Goal: Register for event/course

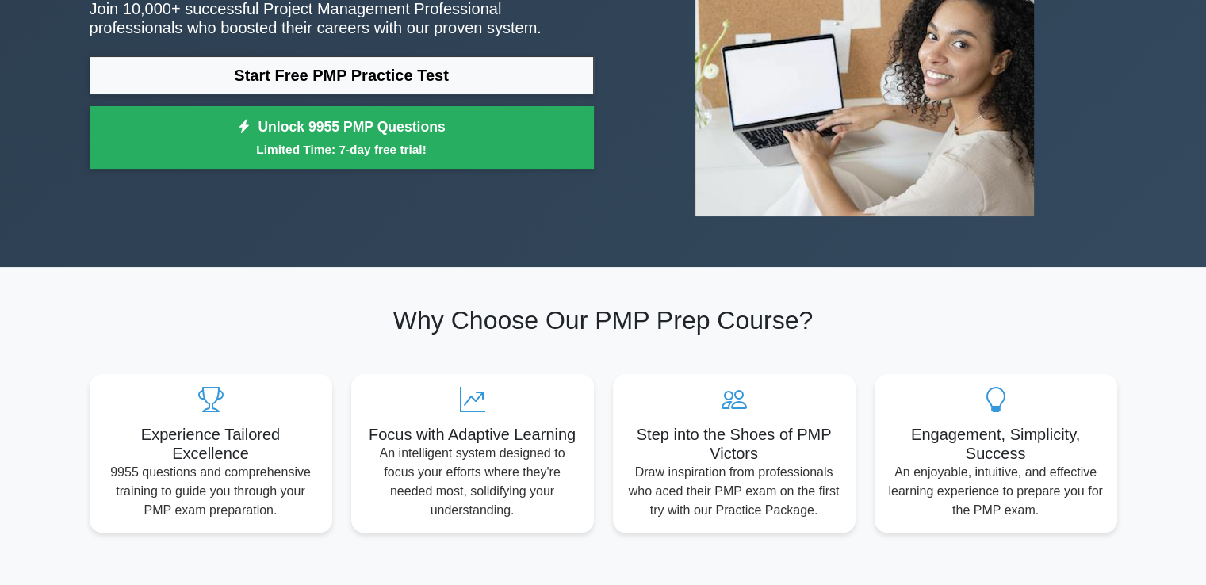
scroll to position [238, 0]
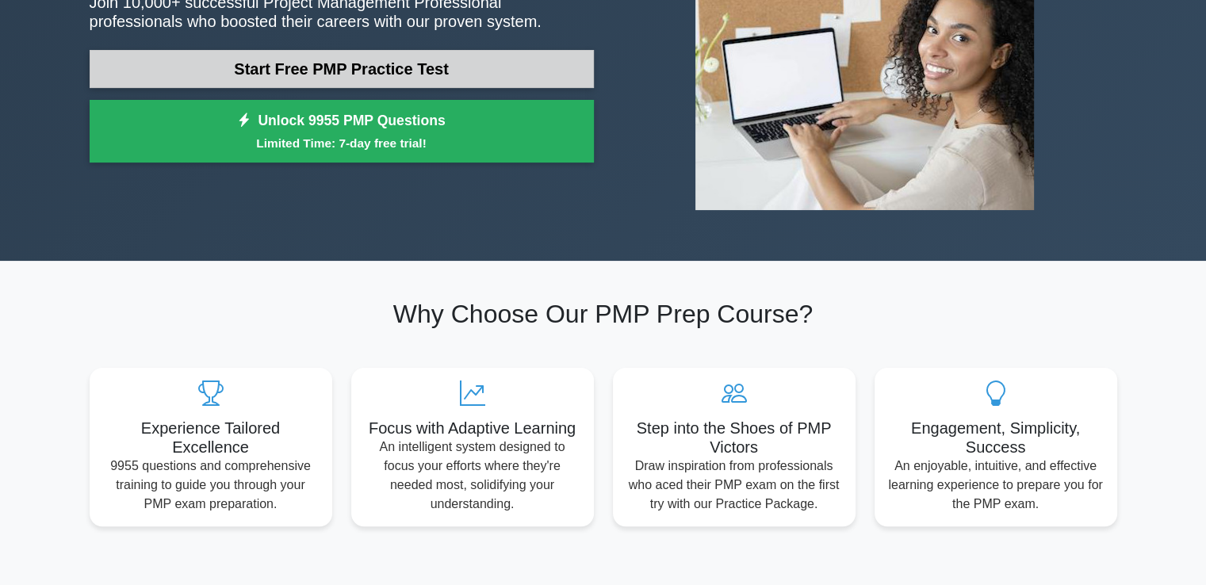
click at [431, 67] on link "Start Free PMP Practice Test" at bounding box center [342, 69] width 504 height 38
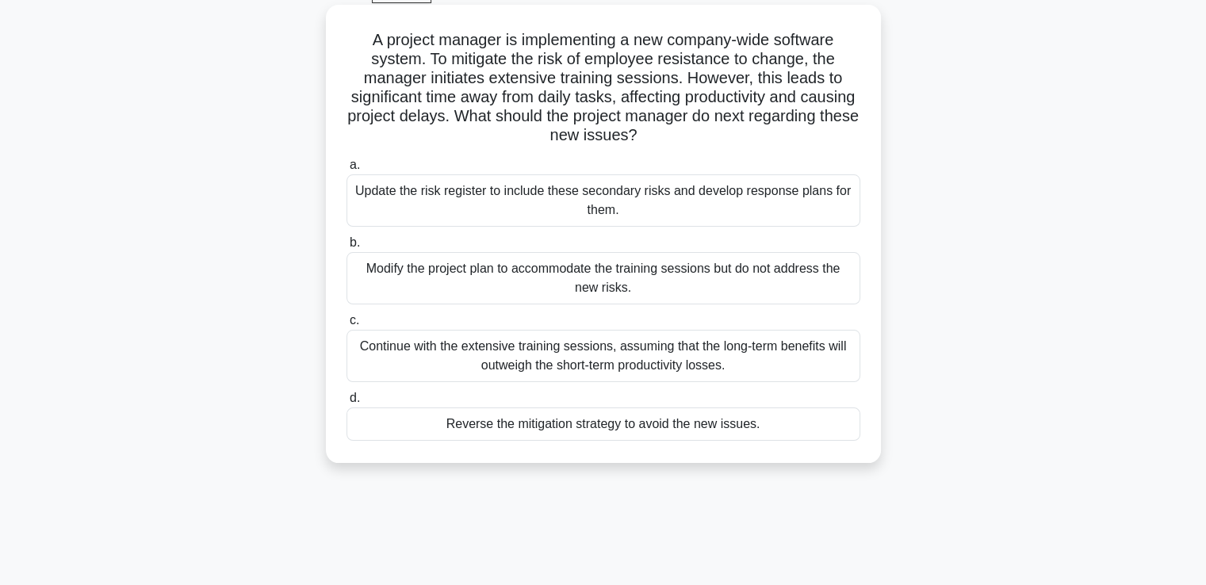
scroll to position [34, 0]
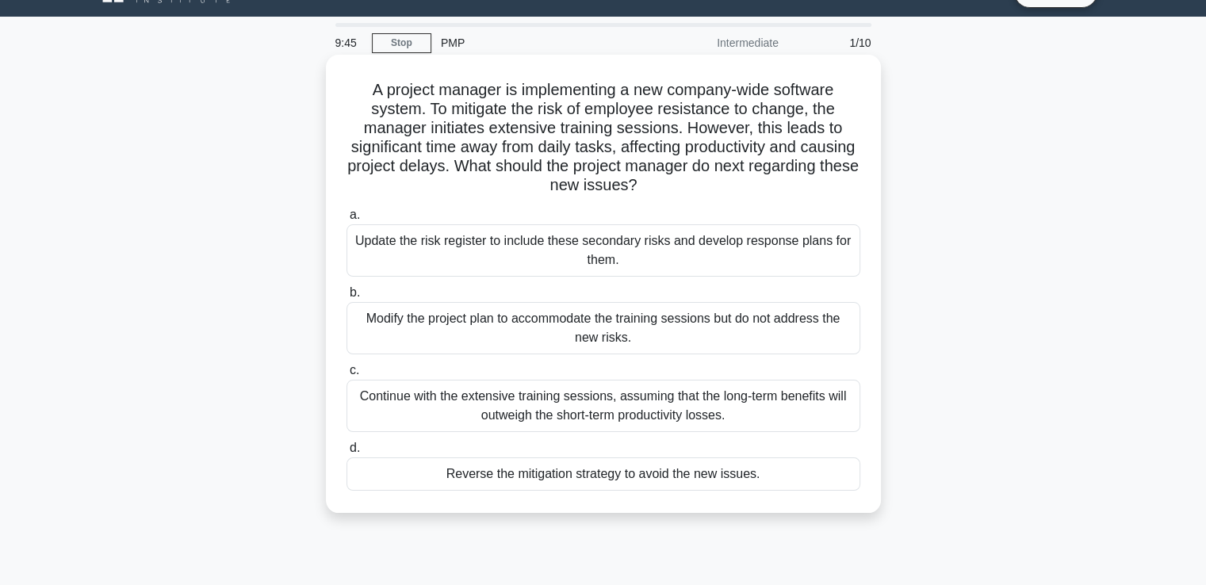
drag, startPoint x: 729, startPoint y: 194, endPoint x: 335, endPoint y: 89, distance: 407.9
click at [335, 89] on div "A project manager is implementing a new company-wide software system. To mitiga…" at bounding box center [603, 284] width 542 height 446
copy h5 "A project manager is implementing a new company-wide software system. To mitiga…"
drag, startPoint x: 375, startPoint y: 244, endPoint x: 748, endPoint y: 480, distance: 441.4
click at [748, 480] on div "a. Update the risk register to include these secondary risks and develop respon…" at bounding box center [603, 348] width 533 height 292
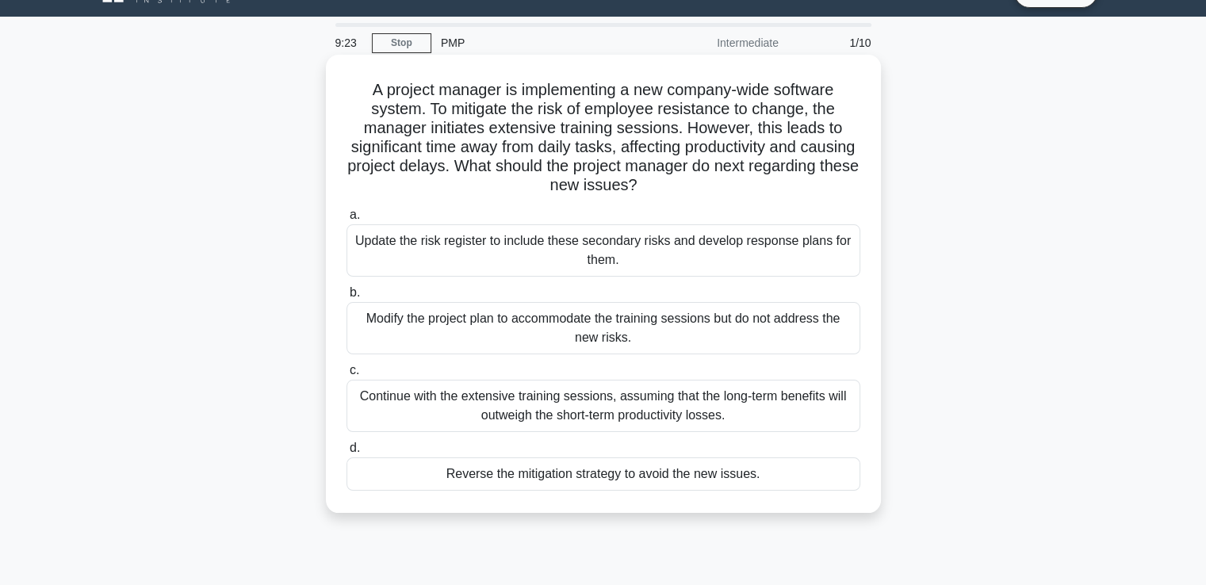
copy div "pdate the risk register to include these secondary risks and develop response p…"
click at [534, 404] on div "Continue with the extensive training sessions, assuming that the long-term bene…" at bounding box center [603, 406] width 514 height 52
click at [346, 376] on input "c. Continue with the extensive training sessions, assuming that the long-term b…" at bounding box center [346, 370] width 0 height 10
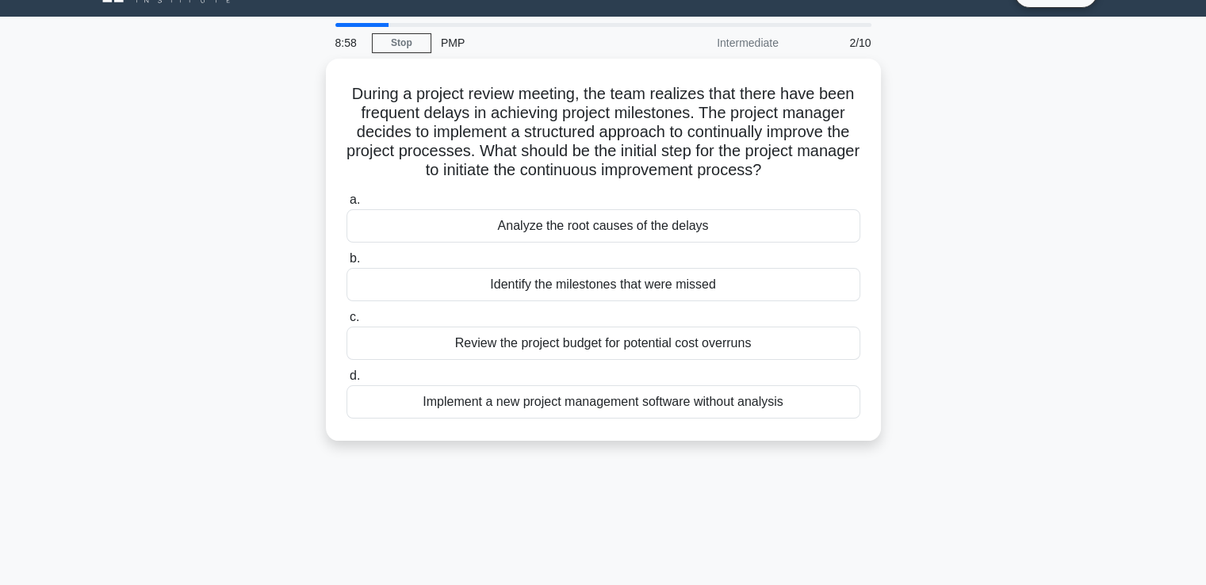
scroll to position [0, 0]
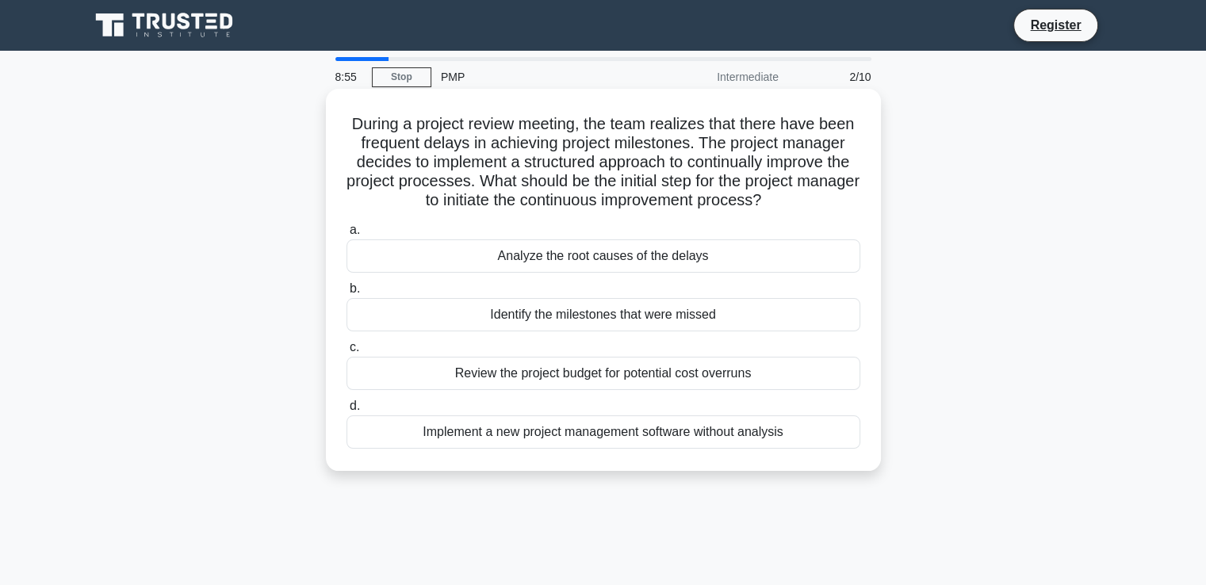
drag, startPoint x: 440, startPoint y: 155, endPoint x: 814, endPoint y: 432, distance: 465.8
click at [814, 432] on div "During a project review meeting, the team realizes that there have been frequen…" at bounding box center [603, 279] width 542 height 369
copy div "During a project review meeting, the team realizes that there have been frequen…"
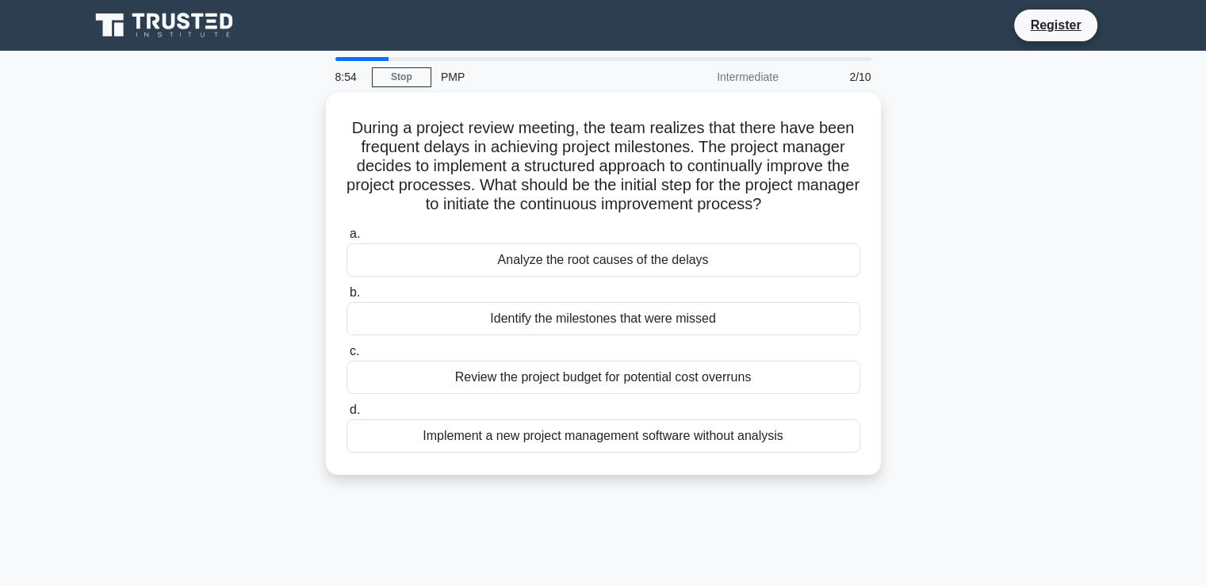
drag, startPoint x: 856, startPoint y: 58, endPoint x: 887, endPoint y: -69, distance: 130.6
click at [887, 0] on html "Register 8:54 Stop PMP" at bounding box center [603, 428] width 1206 height 856
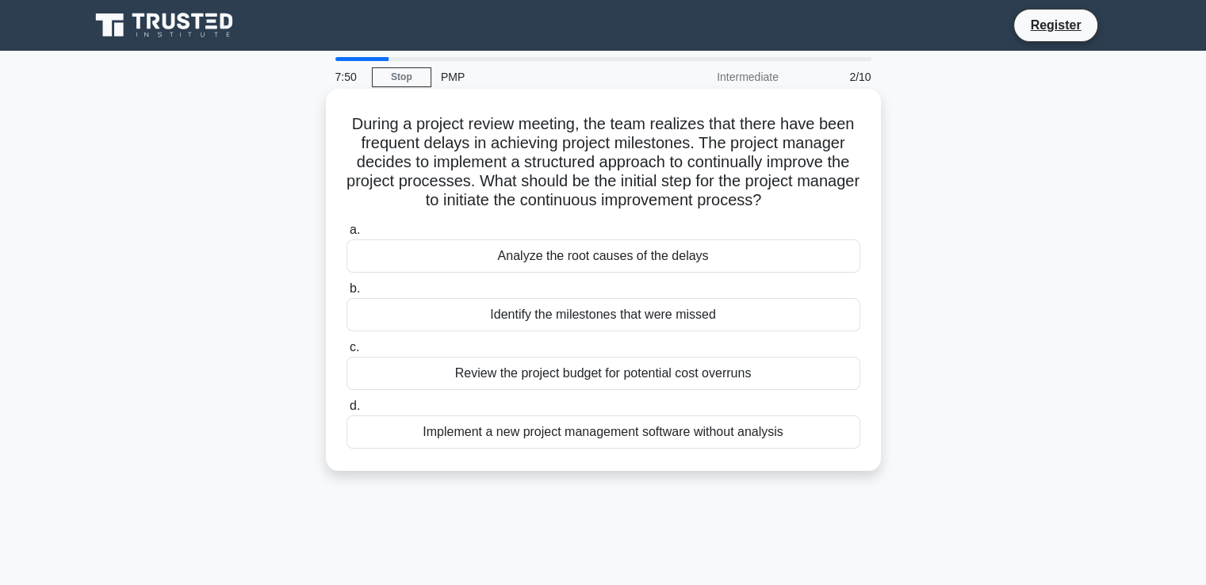
click at [533, 307] on div "Identify the milestones that were missed" at bounding box center [603, 314] width 514 height 33
click at [346, 294] on input "b. Identify the milestones that were missed" at bounding box center [346, 289] width 0 height 10
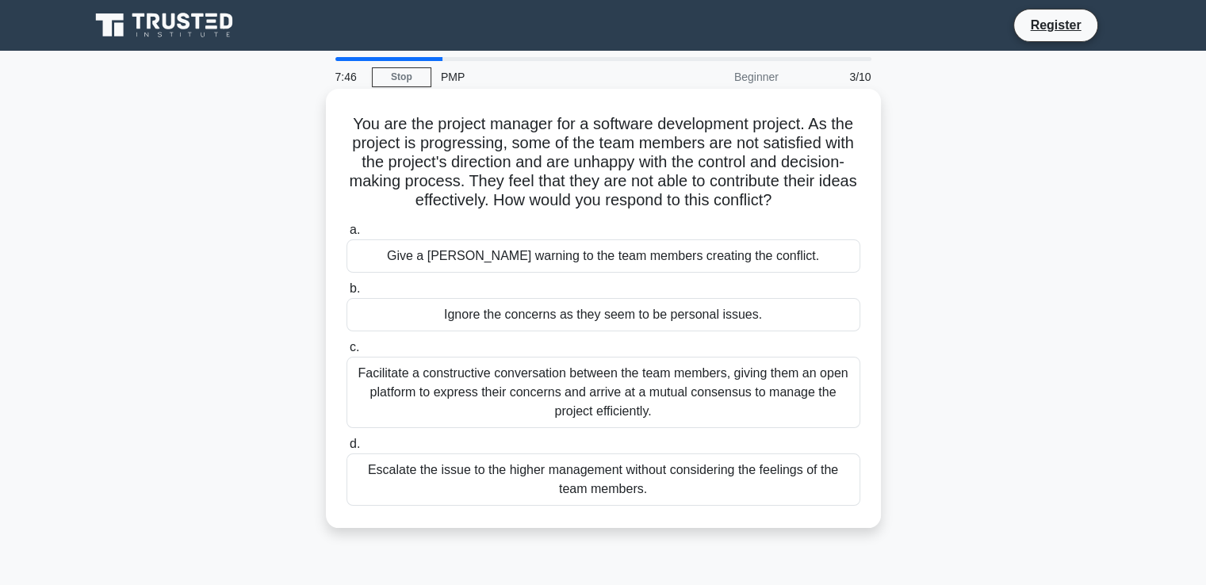
drag, startPoint x: 426, startPoint y: 128, endPoint x: 747, endPoint y: 487, distance: 480.6
click at [747, 487] on div "You are the project manager for a software development project. As the project …" at bounding box center [603, 308] width 542 height 426
copy div "You are the project manager for a software development project. As the project …"
click at [538, 373] on div "Facilitate a constructive conversation between the team members, giving them an…" at bounding box center [603, 392] width 514 height 71
click at [346, 353] on input "c. Facilitate a constructive conversation between the team members, giving them…" at bounding box center [346, 347] width 0 height 10
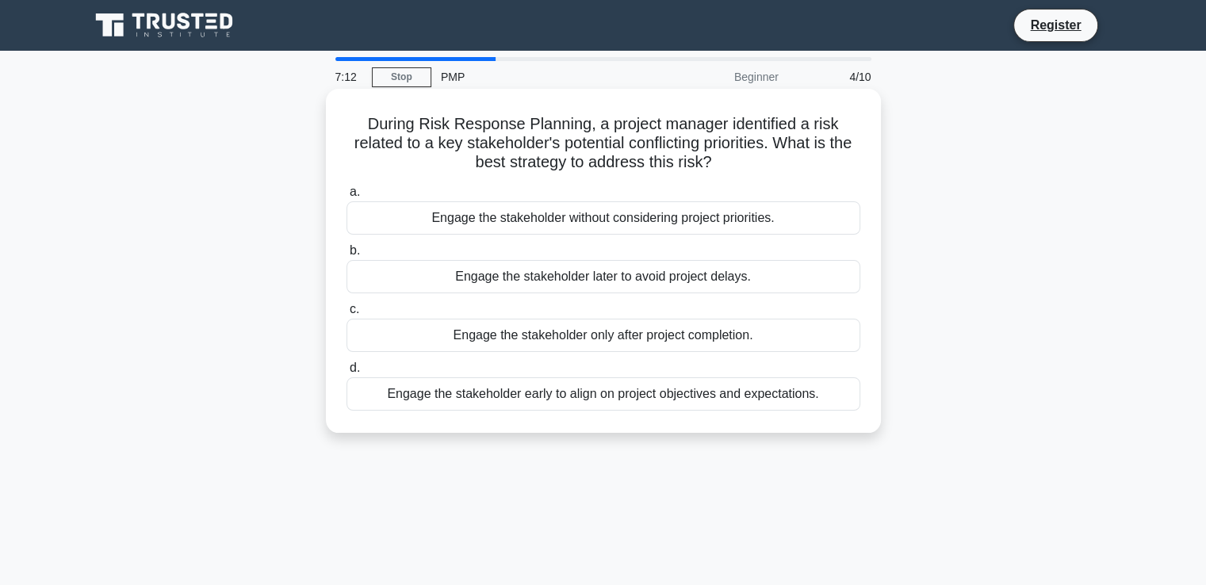
drag, startPoint x: 397, startPoint y: 128, endPoint x: 828, endPoint y: 405, distance: 512.1
click at [828, 405] on div "During Risk Response Planning, a project manager identified a risk related to a…" at bounding box center [603, 260] width 542 height 331
copy div "During Risk Response Planning, a project manager identified a risk related to a…"
click at [616, 400] on div "Engage the stakeholder early to align on project objectives and expectations." at bounding box center [603, 393] width 514 height 33
click at [346, 373] on input "d. Engage the stakeholder early to align on project objectives and expectations." at bounding box center [346, 368] width 0 height 10
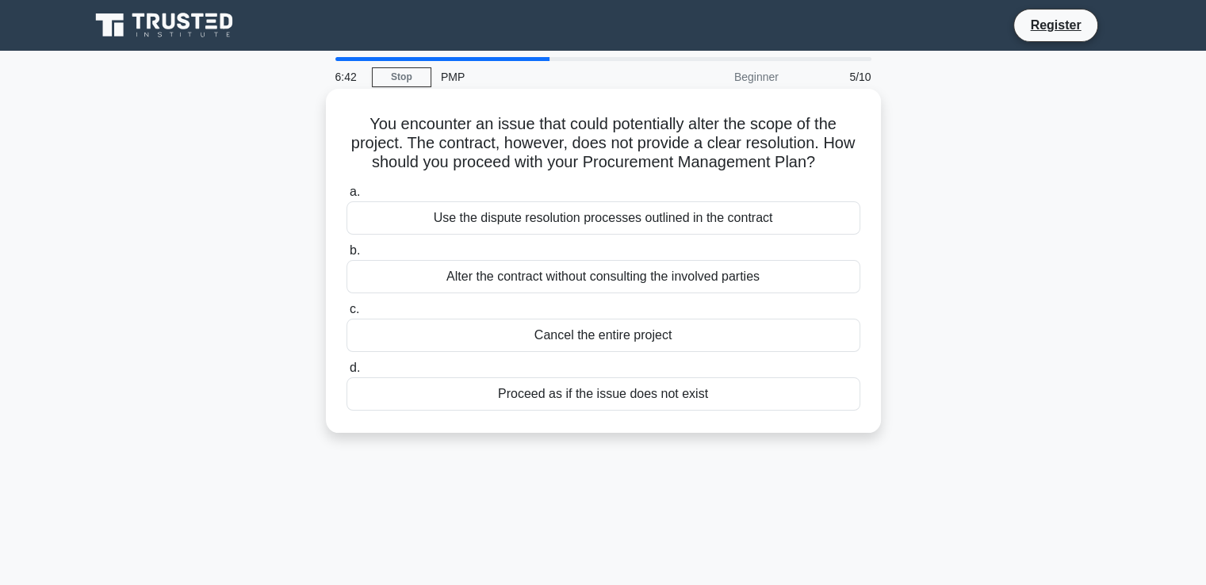
drag, startPoint x: 448, startPoint y: 131, endPoint x: 721, endPoint y: 396, distance: 380.7
click at [721, 396] on div "You encounter an issue that could potentially alter the scope of the project. T…" at bounding box center [603, 260] width 542 height 331
copy div "You encounter an issue that could potentially alter the scope of the project. T…"
click at [715, 216] on div "Use the dispute resolution processes outlined in the contract" at bounding box center [603, 217] width 514 height 33
click at [346, 197] on input "a. Use the dispute resolution processes outlined in the contract" at bounding box center [346, 192] width 0 height 10
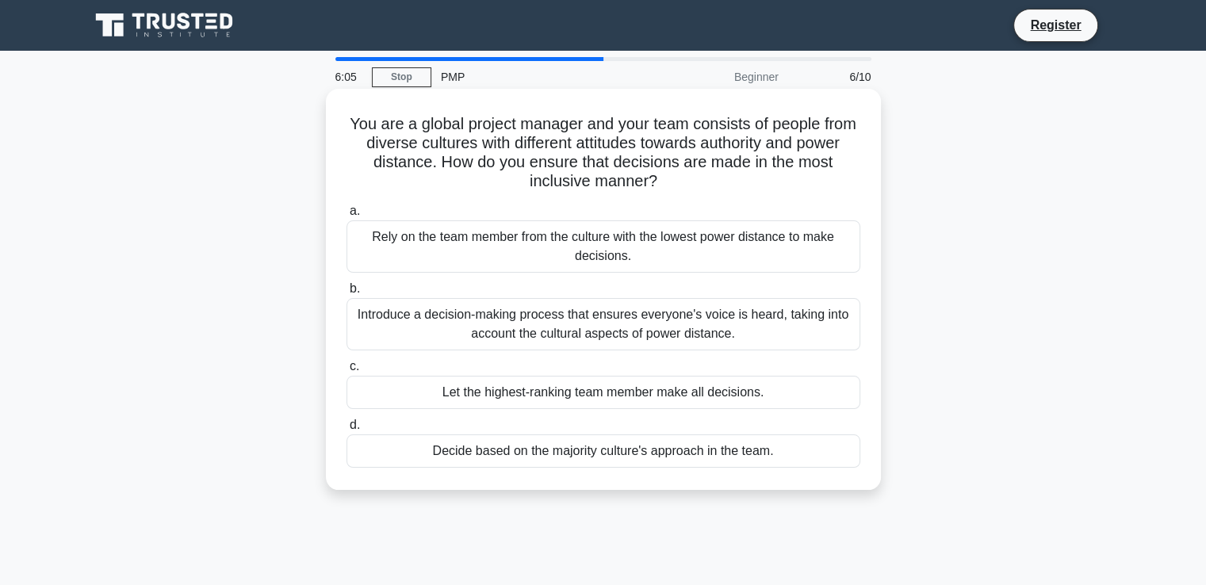
drag, startPoint x: 365, startPoint y: 121, endPoint x: 798, endPoint y: 480, distance: 562.5
click at [798, 480] on div "You are a global project manager and your team consists of people from diverse …" at bounding box center [603, 289] width 542 height 388
copy div "You are a global project manager and your team consists of people from diverse …"
click at [514, 317] on div "Introduce a decision-making process that ensures everyone's voice is heard, tak…" at bounding box center [603, 324] width 514 height 52
click at [346, 294] on input "b. Introduce a decision-making process that ensures everyone's voice is heard, …" at bounding box center [346, 289] width 0 height 10
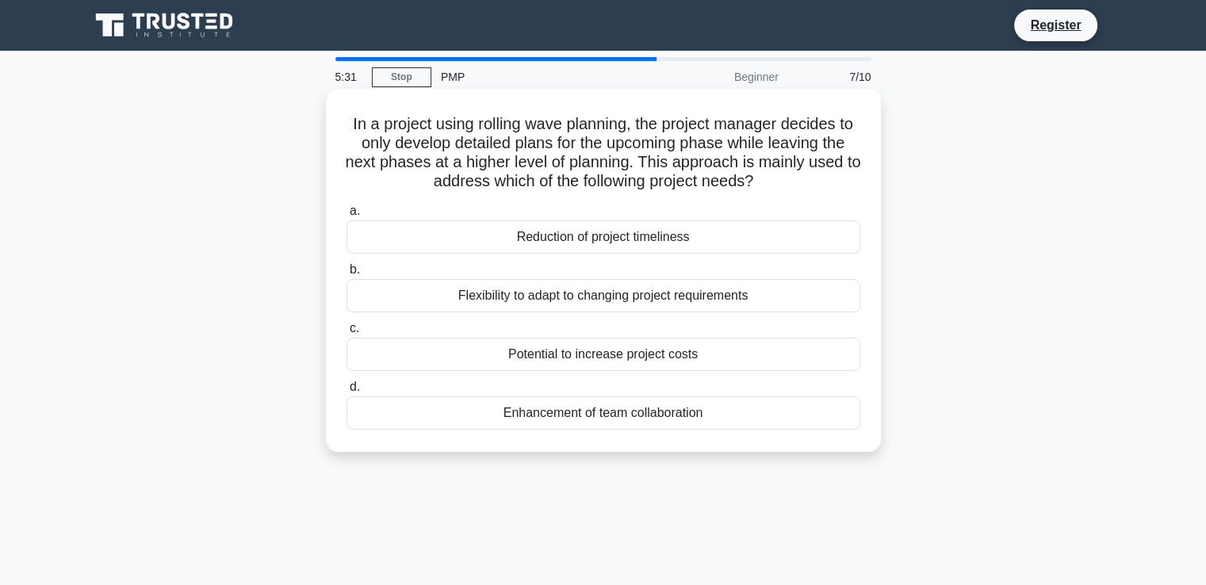
drag, startPoint x: 358, startPoint y: 120, endPoint x: 782, endPoint y: 410, distance: 513.4
click at [782, 410] on div "In a project using rolling wave planning, the project manager decides to only d…" at bounding box center [603, 270] width 542 height 350
copy div "n a project using rolling wave planning, the project manager decides to only de…"
click at [522, 295] on div "Flexibility to adapt to changing project requirements" at bounding box center [603, 295] width 514 height 33
click at [346, 275] on input "b. Flexibility to adapt to changing project requirements" at bounding box center [346, 270] width 0 height 10
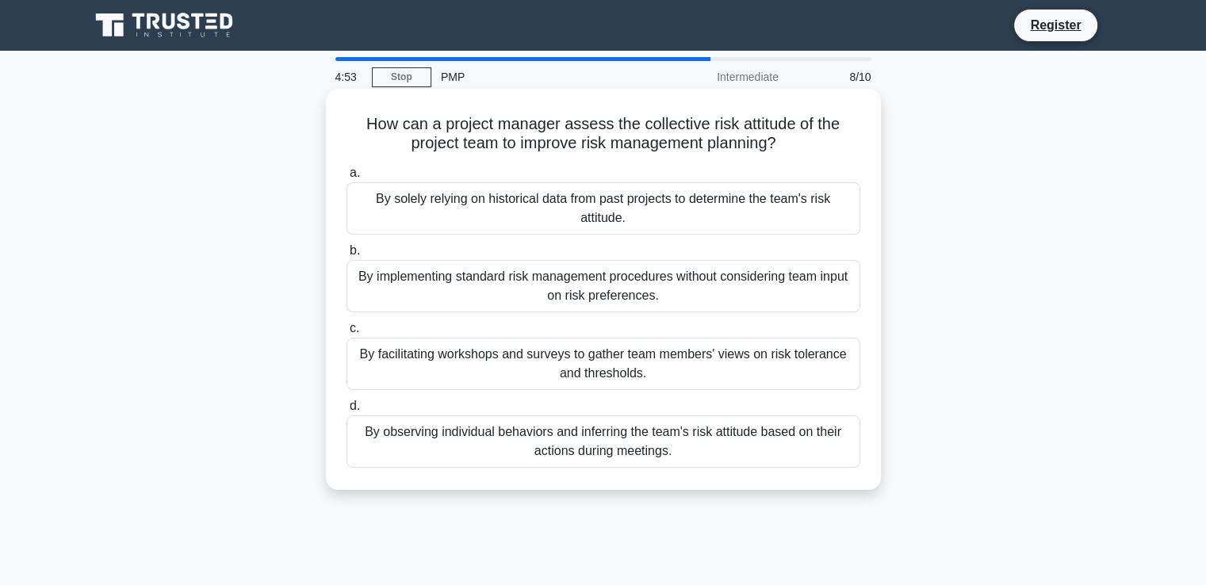
drag, startPoint x: 366, startPoint y: 119, endPoint x: 690, endPoint y: 458, distance: 469.3
click at [690, 458] on div "How can a project manager assess the collective risk attitude of the project te…" at bounding box center [603, 289] width 542 height 388
copy div "How can a project manager assess the collective risk attitude of the project te…"
click at [649, 363] on div "By facilitating workshops and surveys to gather team members' views on risk tol…" at bounding box center [603, 364] width 514 height 52
click at [346, 334] on input "c. By facilitating workshops and surveys to gather team members' views on risk …" at bounding box center [346, 328] width 0 height 10
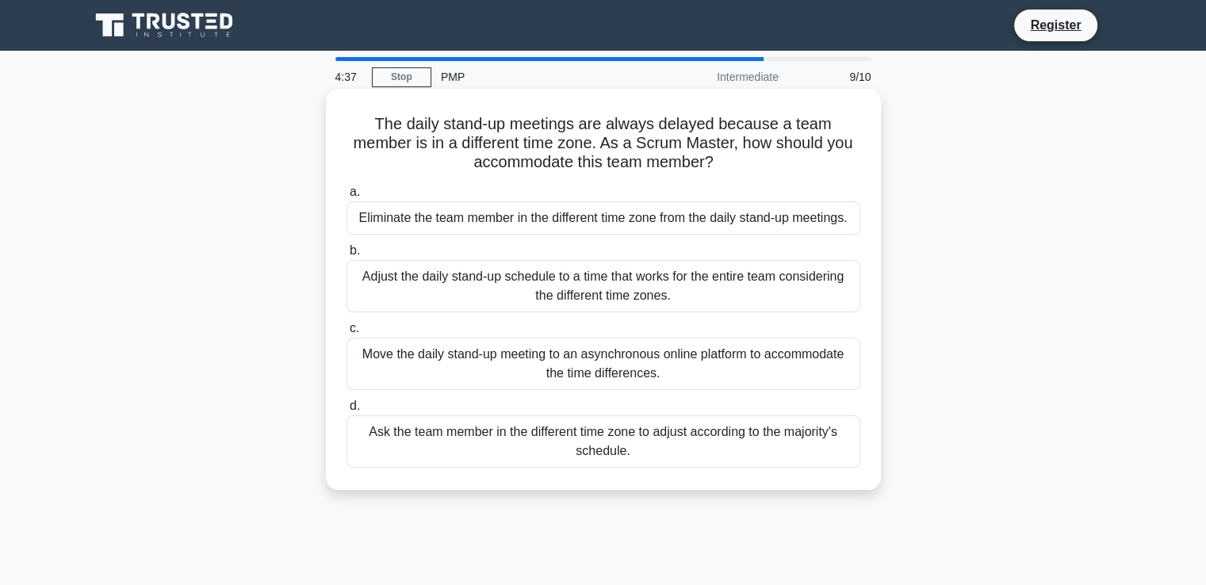
drag, startPoint x: 435, startPoint y: 140, endPoint x: 650, endPoint y: 469, distance: 393.6
click at [650, 469] on div "The daily stand-up meetings are always delayed because a team member is in a di…" at bounding box center [603, 289] width 542 height 388
copy div "The daily stand-up meetings are always delayed because a team member is in a di…"
click at [545, 354] on div "Move the daily stand-up meeting to an asynchronous online platform to accommoda…" at bounding box center [603, 364] width 514 height 52
click at [346, 334] on input "c. Move the daily stand-up meeting to an asynchronous online platform to accomm…" at bounding box center [346, 328] width 0 height 10
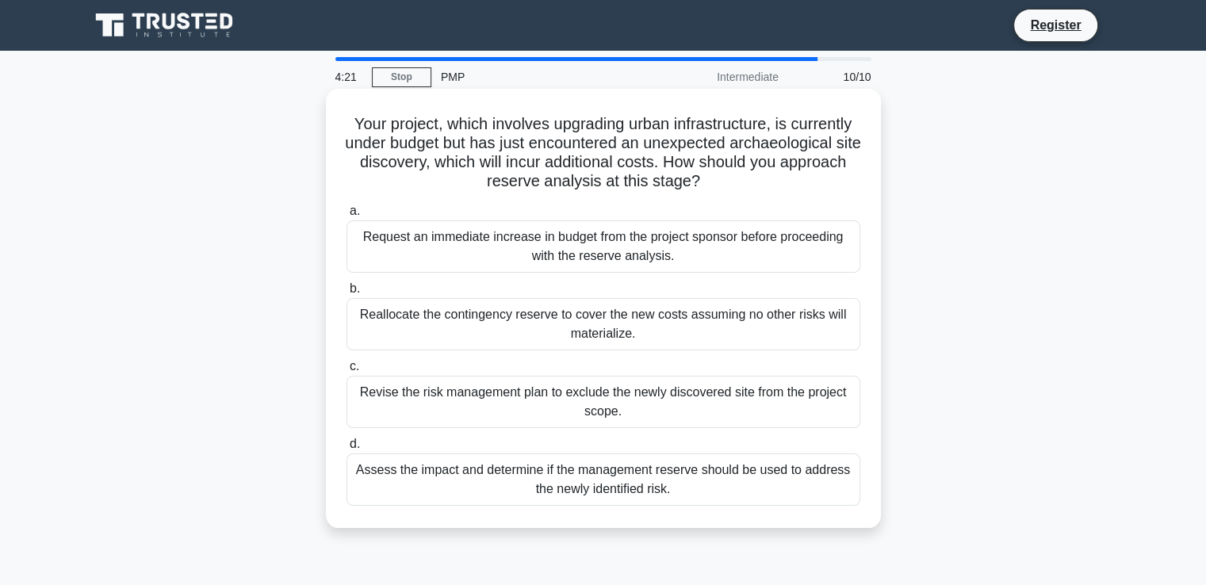
drag, startPoint x: 349, startPoint y: 123, endPoint x: 675, endPoint y: 499, distance: 497.9
click at [675, 499] on div "Your project, which involves upgrading urban infrastructure, is currently under…" at bounding box center [603, 308] width 542 height 426
click at [586, 469] on div "Assess the impact and determine if the management reserve should be used to add…" at bounding box center [603, 479] width 514 height 52
click at [346, 449] on input "d. Assess the impact and determine if the management reserve should be used to …" at bounding box center [346, 444] width 0 height 10
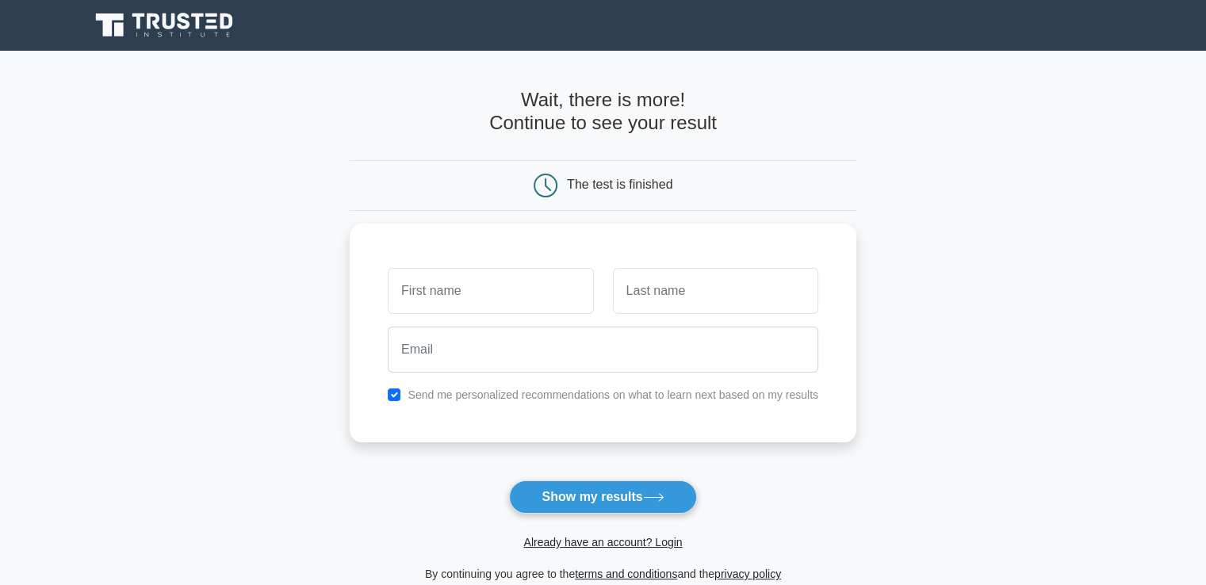
scroll to position [79, 0]
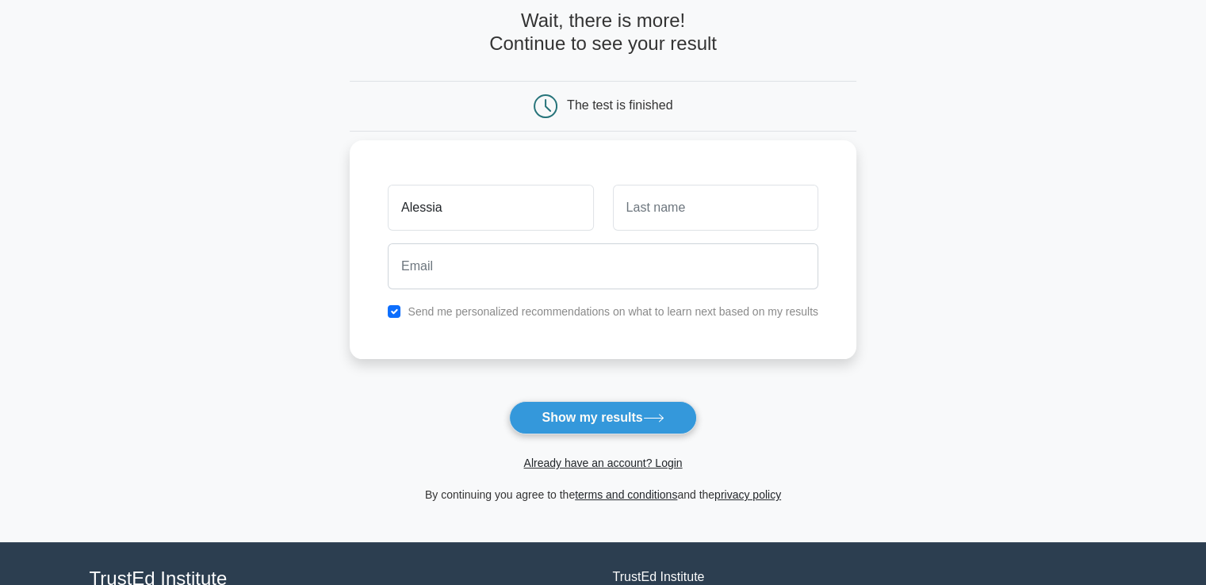
type input "Alessia"
type input "Calafiore"
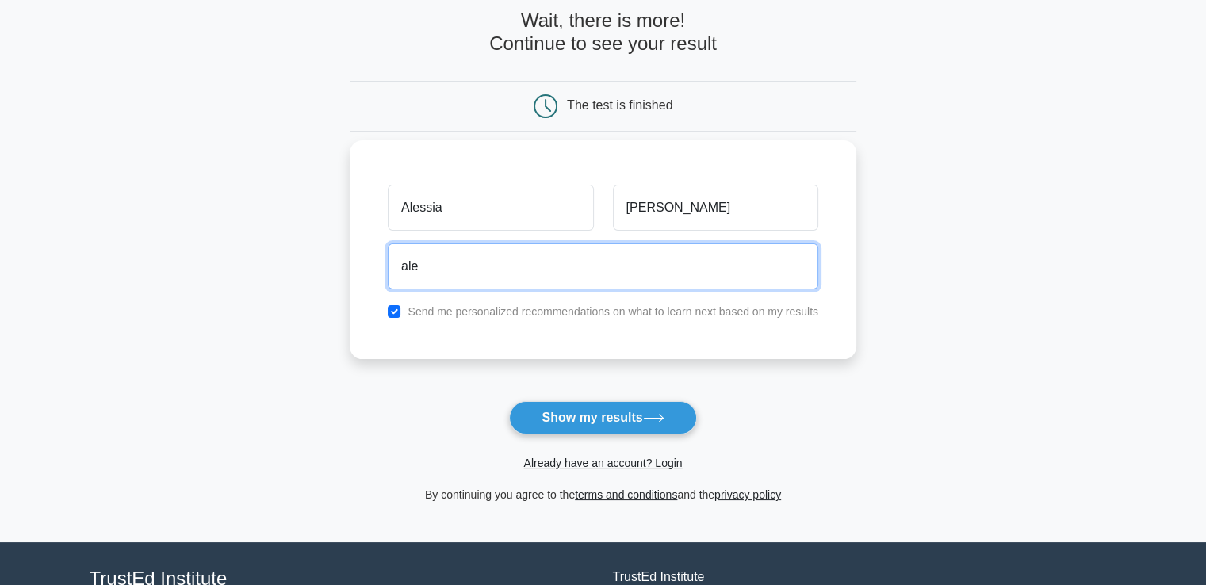
type input "ale8716@gmail.com"
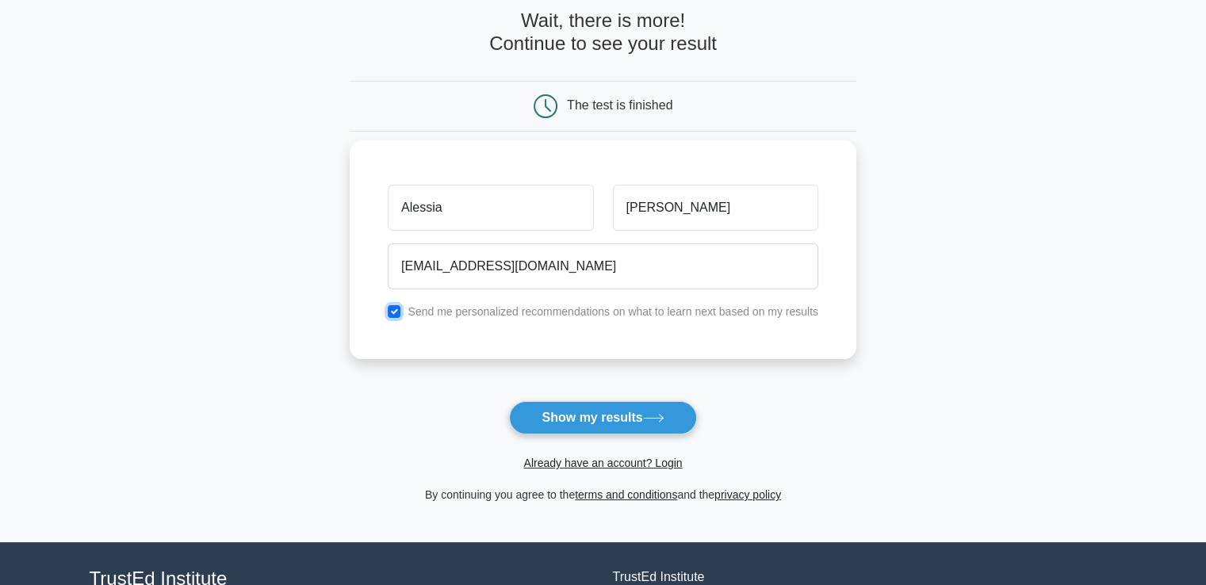
click at [399, 308] on input "checkbox" at bounding box center [394, 311] width 13 height 13
checkbox input "false"
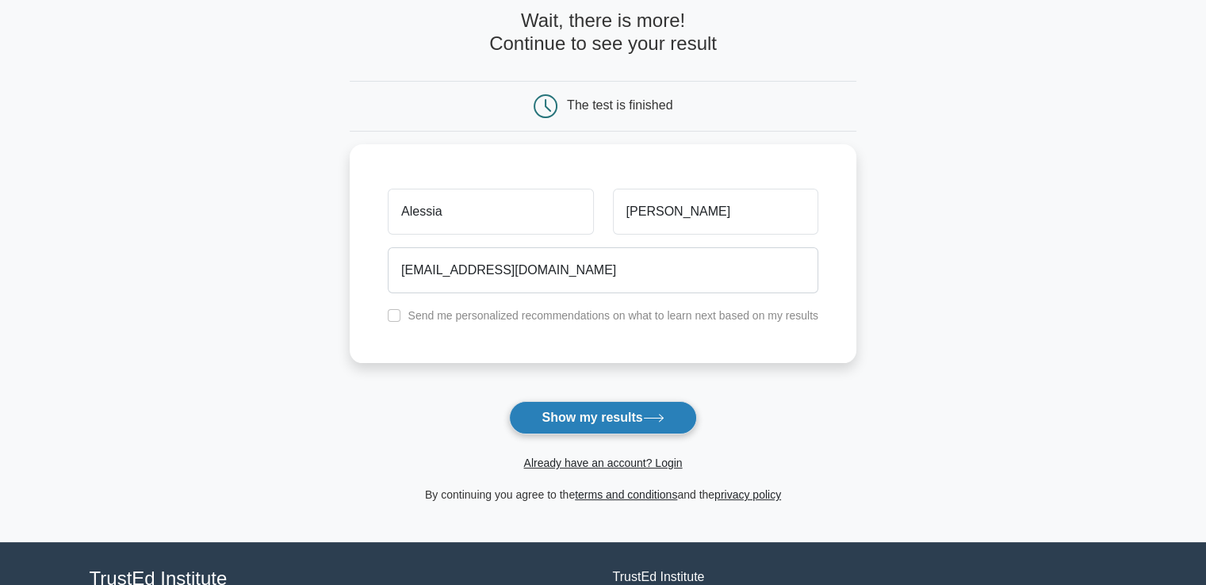
click at [644, 415] on button "Show my results" at bounding box center [602, 417] width 187 height 33
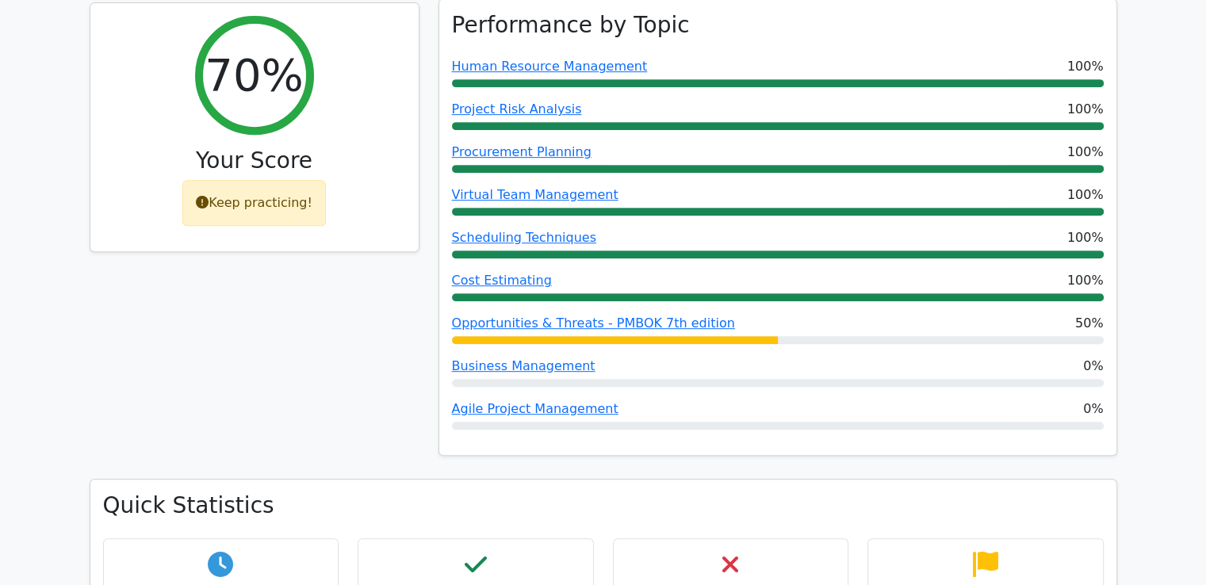
scroll to position [713, 0]
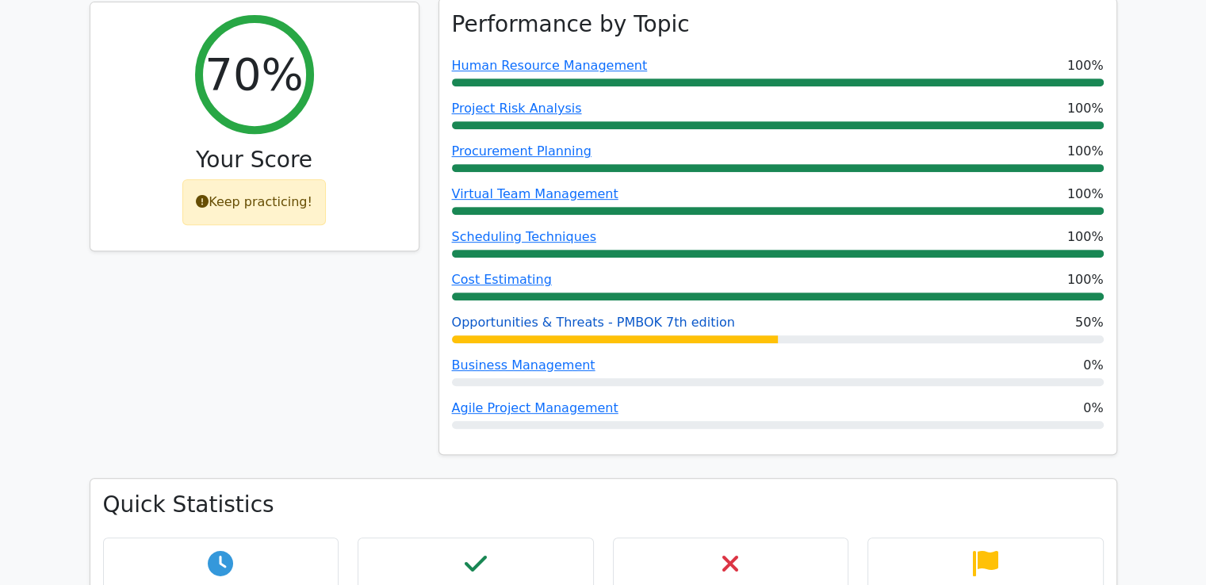
click at [603, 315] on link "Opportunities & Threats - PMBOK 7th edition" at bounding box center [593, 322] width 283 height 15
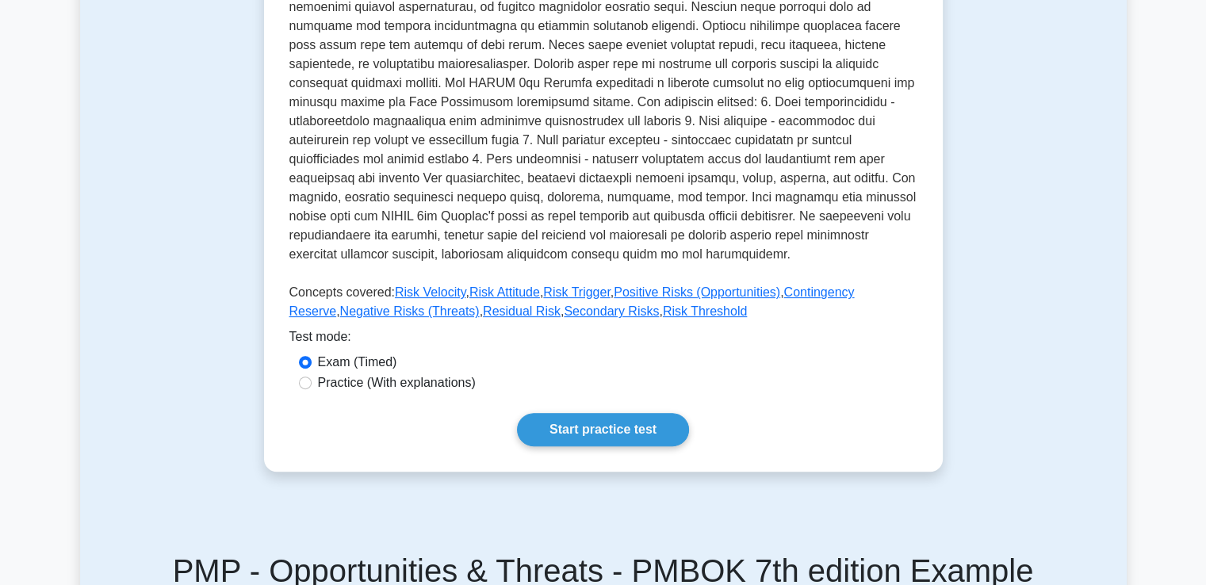
scroll to position [555, 0]
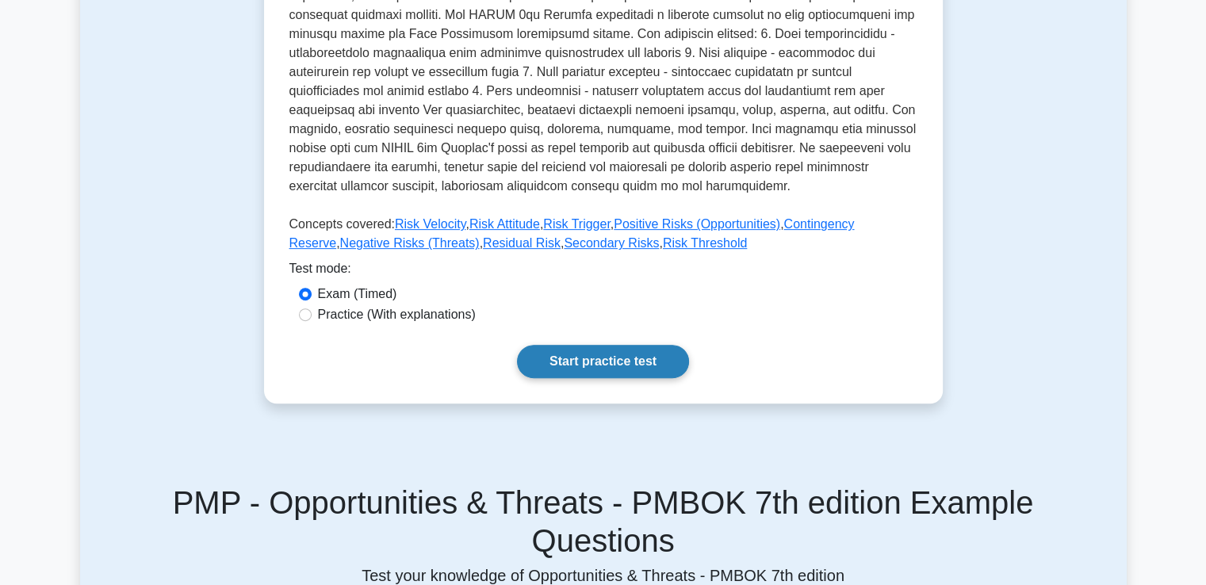
click at [653, 373] on link "Start practice test" at bounding box center [603, 361] width 172 height 33
